Goal: Submit feedback/report problem

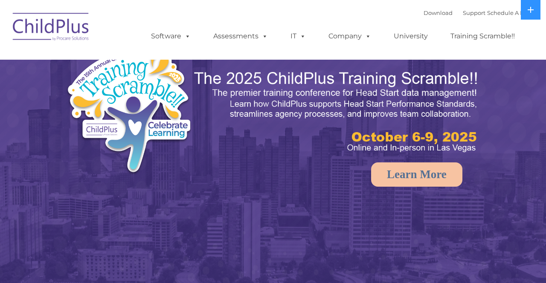
select select "MEDIUM"
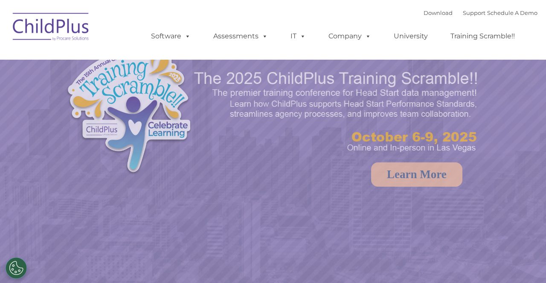
select select "MEDIUM"
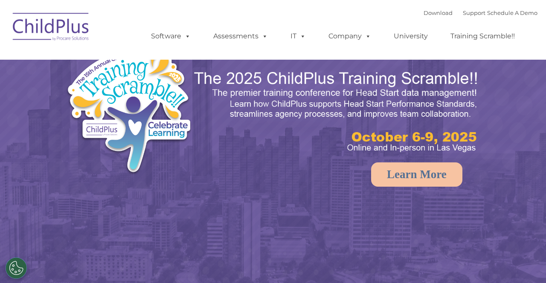
select select "MEDIUM"
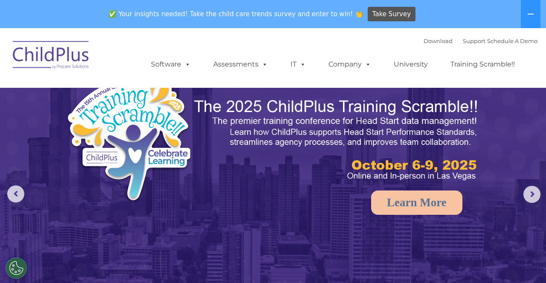
click at [11, 1] on div "✅ Your insights needed! Take the child care trends survey and enter to win! 👏 T…" at bounding box center [261, 14] width 522 height 28
